Goal: Find contact information: Find contact information

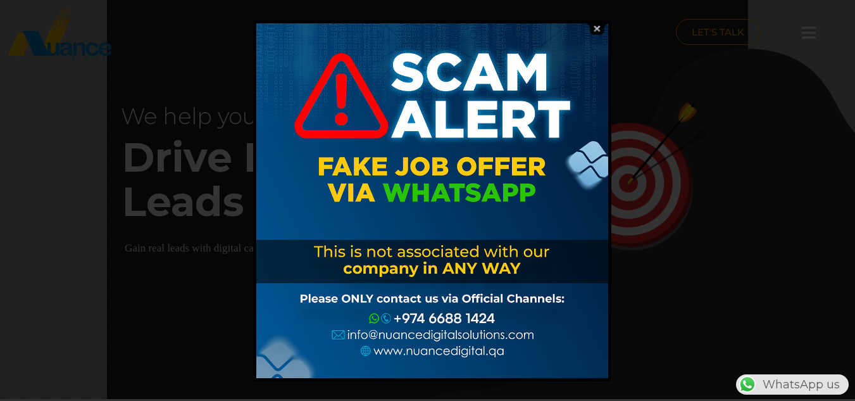
click at [600, 28] on img at bounding box center [597, 29] width 24 height 12
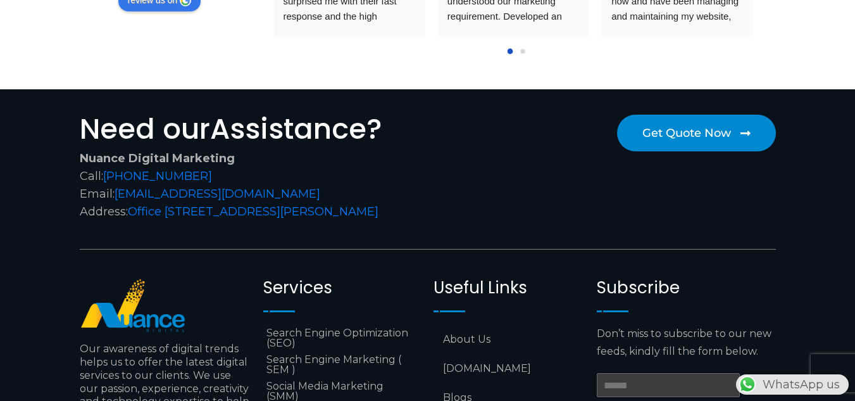
scroll to position [5242, 0]
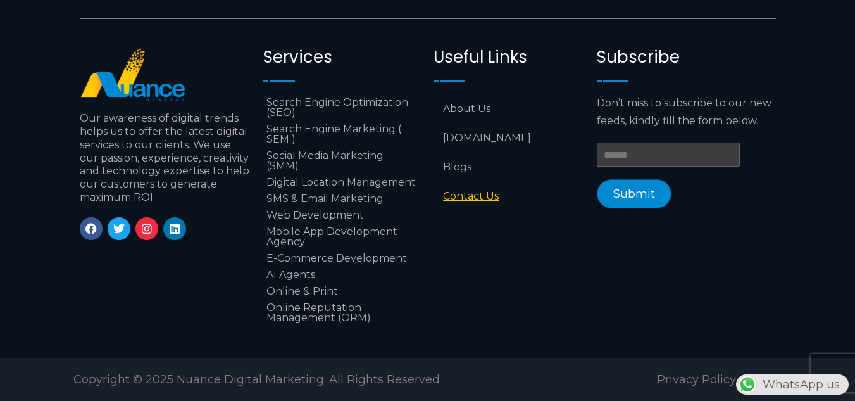
click at [470, 191] on link "Contact Us" at bounding box center [509, 196] width 151 height 29
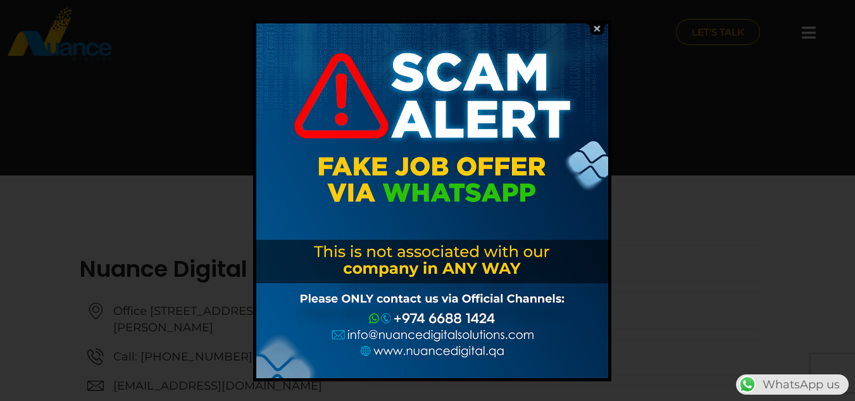
click at [598, 29] on img at bounding box center [597, 29] width 24 height 12
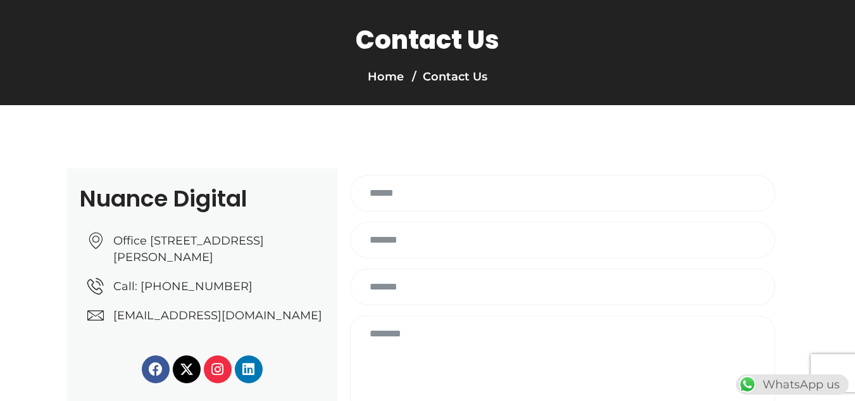
scroll to position [127, 0]
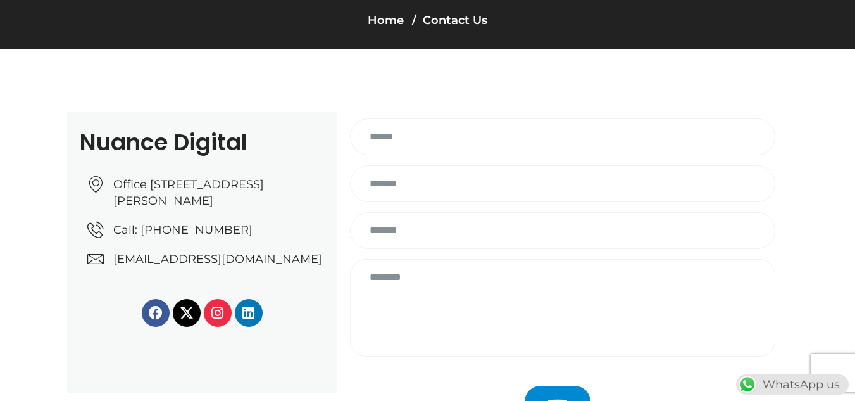
drag, startPoint x: 108, startPoint y: 168, endPoint x: 146, endPoint y: 217, distance: 61.4
click at [146, 217] on div "Office No: 31، Al Malki Business Center, New Al Mirqab, Jawaan Street, Doha – Q…" at bounding box center [202, 217] width 245 height 101
copy link "Office No: 31، Al Malki Business Center, New Al Mirqab, Jawaan Street"
